Goal: Navigation & Orientation: Find specific page/section

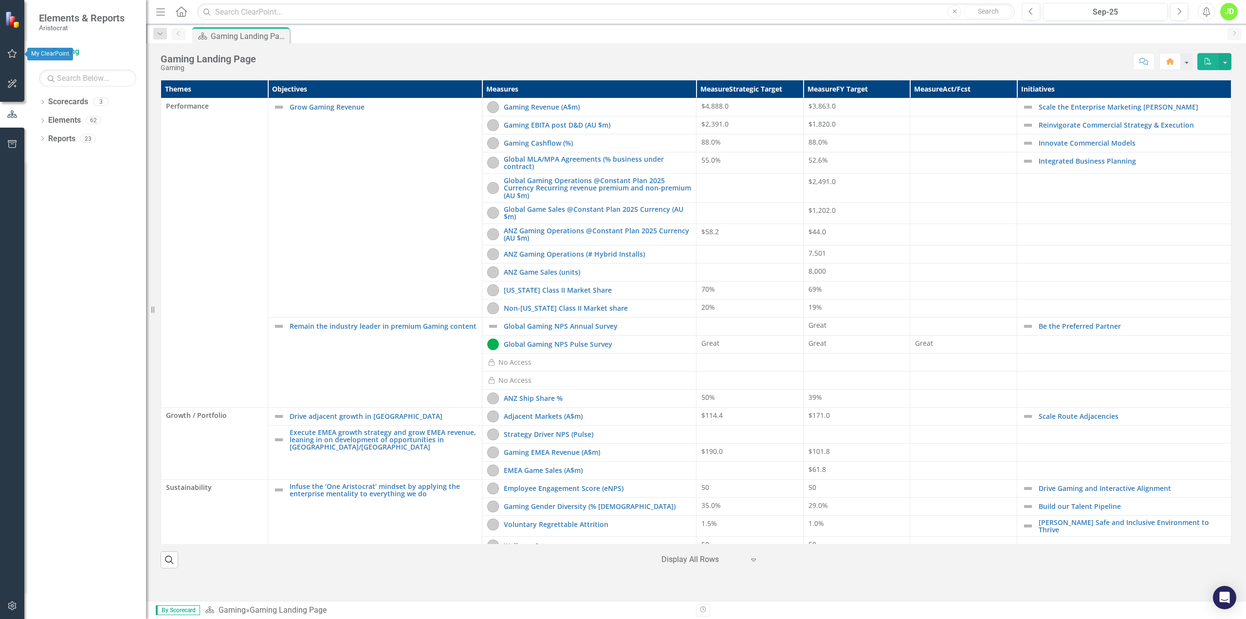
click at [17, 55] on icon "button" at bounding box center [12, 54] width 10 height 8
click at [80, 109] on link "My Updates" at bounding box center [87, 107] width 97 height 11
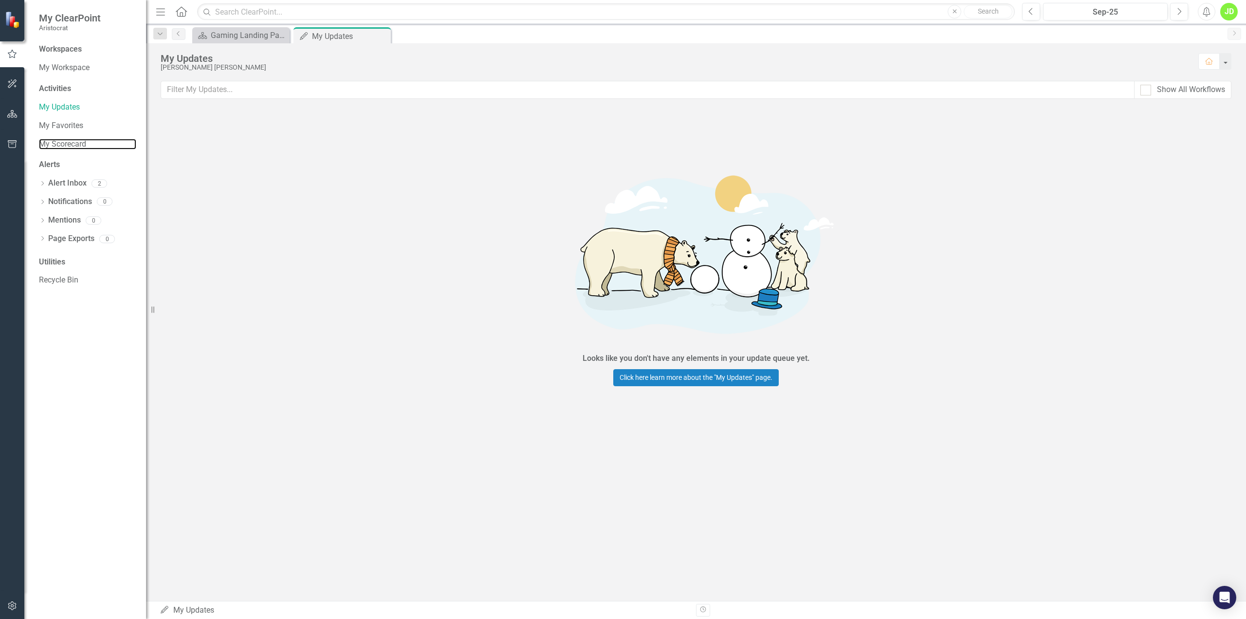
click at [81, 144] on link "My Scorecard" at bounding box center [87, 144] width 97 height 11
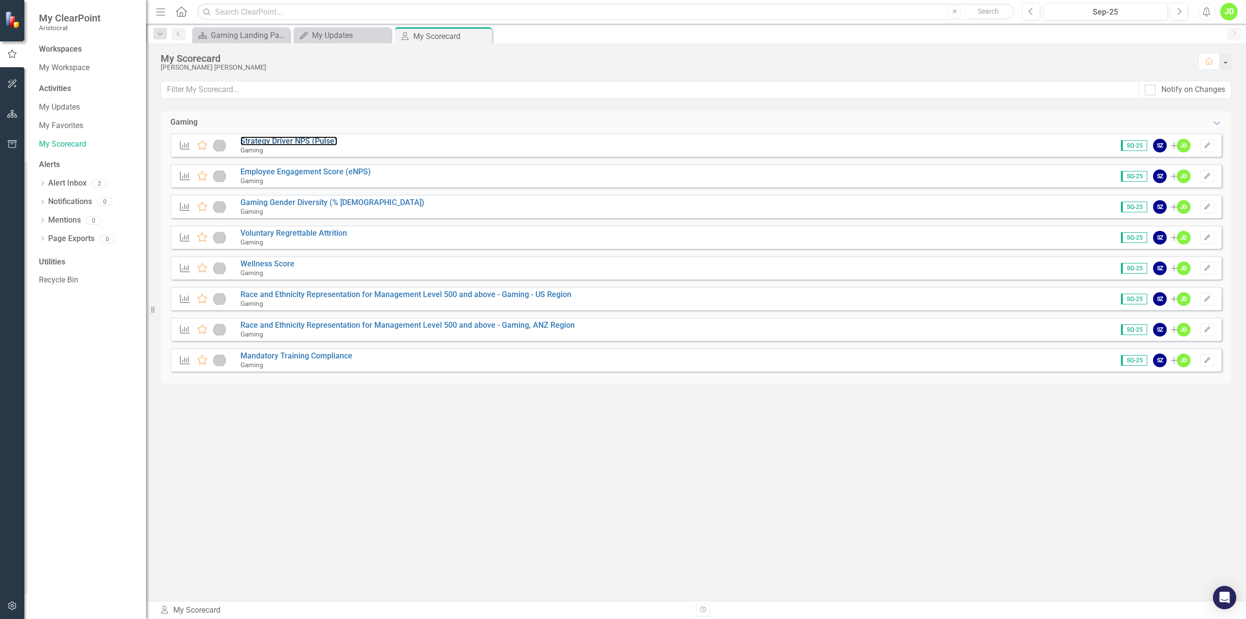
click at [269, 140] on link "Strategy Driver NPS (Pulse)" at bounding box center [288, 140] width 97 height 9
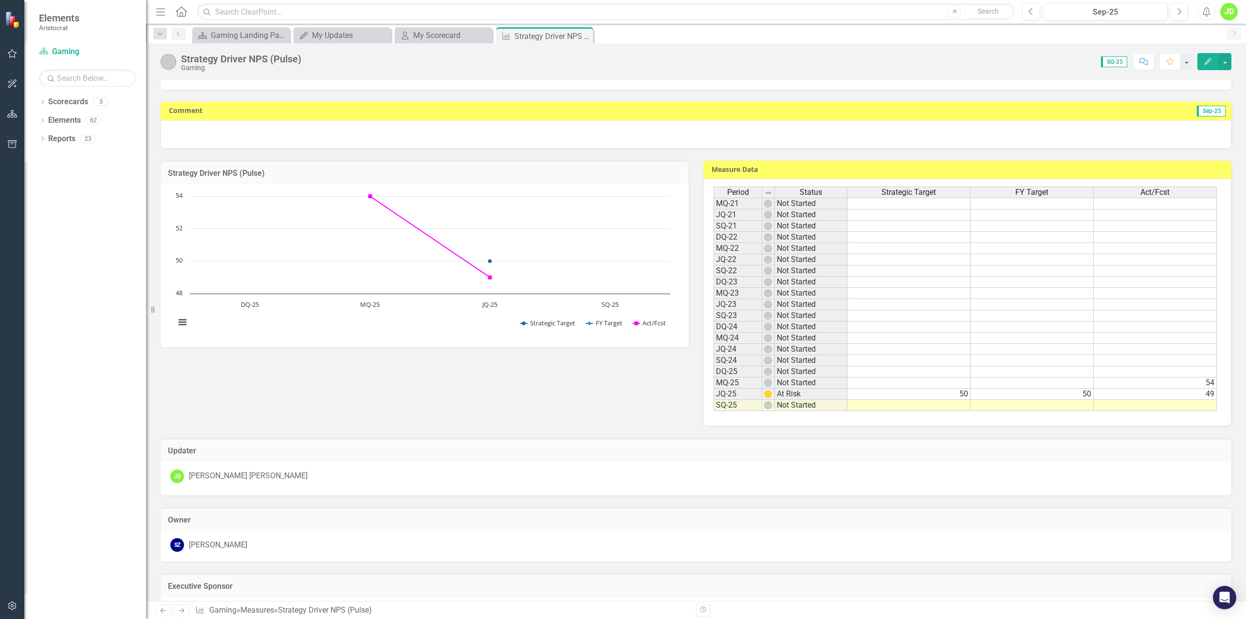
scroll to position [100, 0]
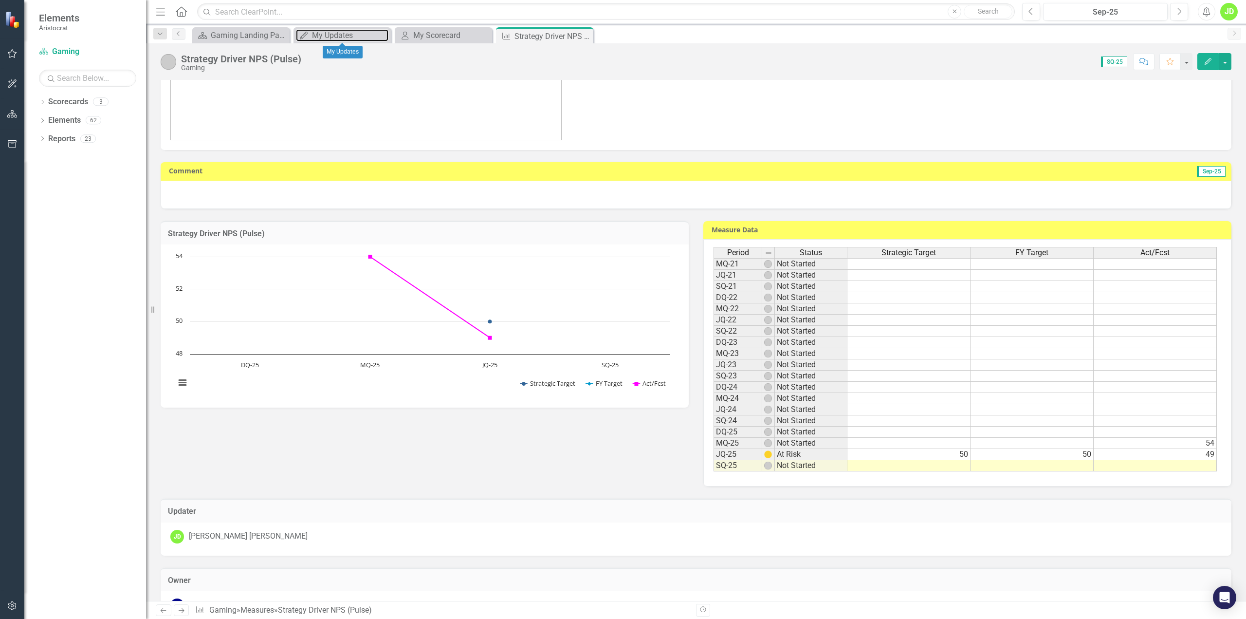
click at [348, 38] on div "My Updates" at bounding box center [350, 35] width 76 height 12
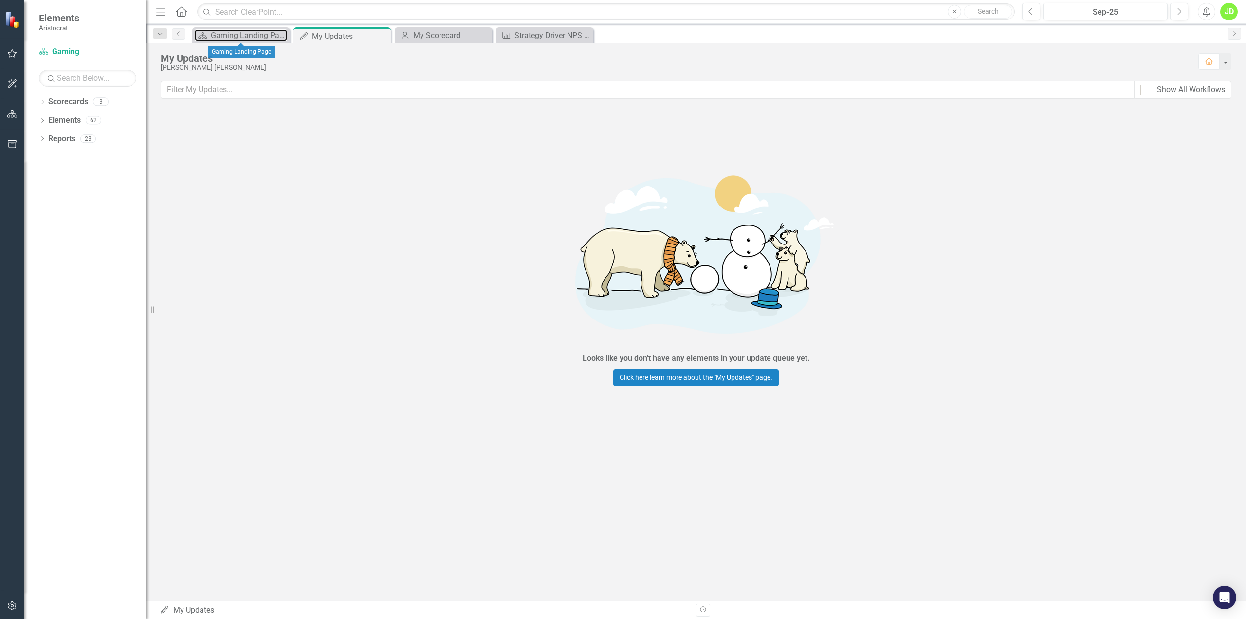
click at [231, 37] on div "Gaming Landing Page" at bounding box center [249, 35] width 76 height 12
